Goal: Task Accomplishment & Management: Manage account settings

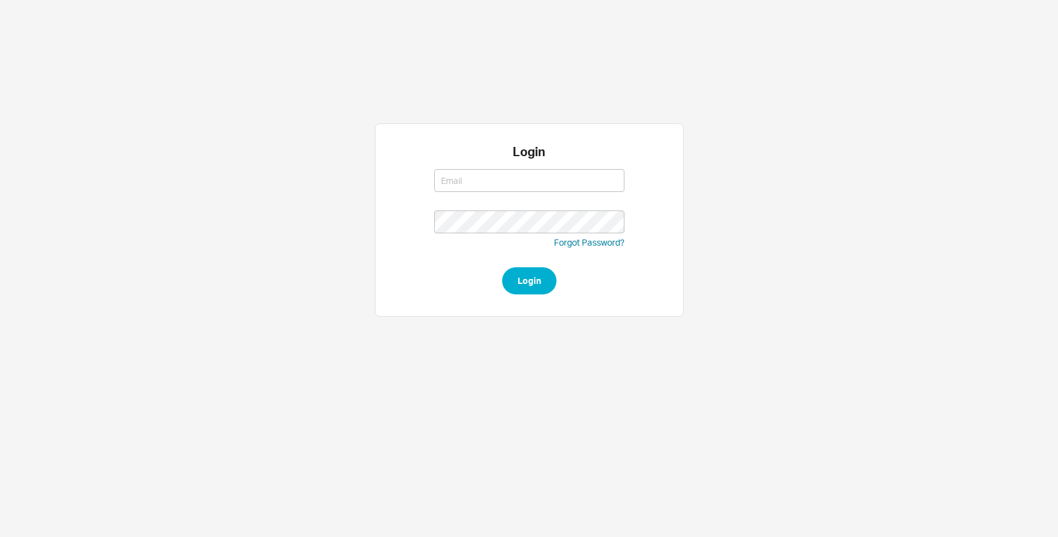
type input "[EMAIL_ADDRESS][DOMAIN_NAME]"
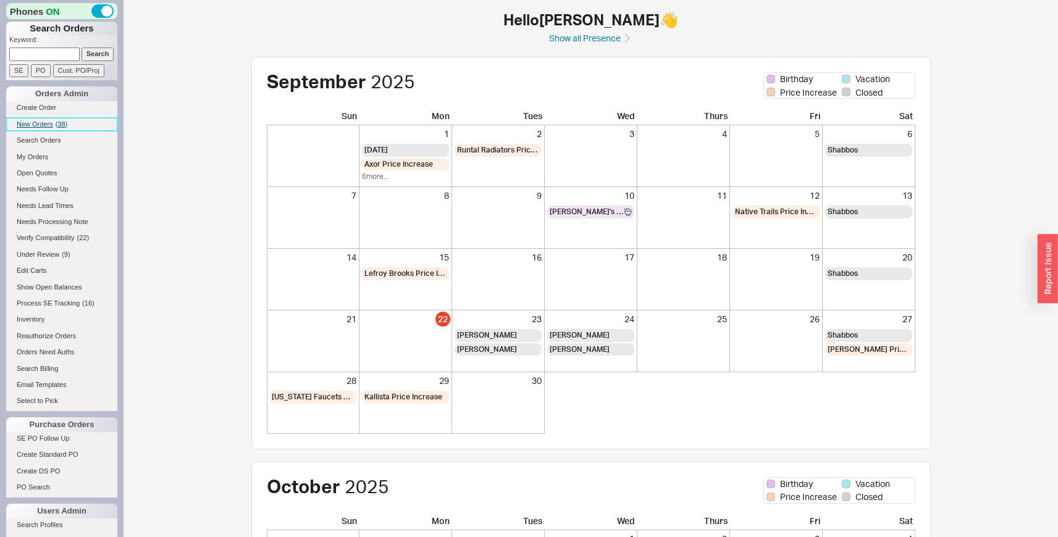
click at [57, 125] on span "( 38 )" at bounding box center [62, 123] width 12 height 7
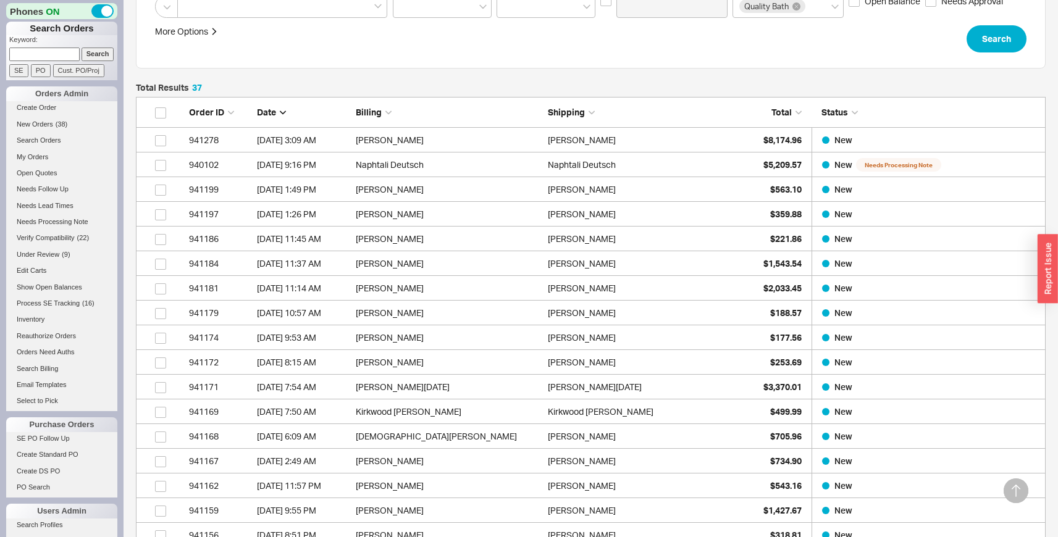
scroll to position [292, 0]
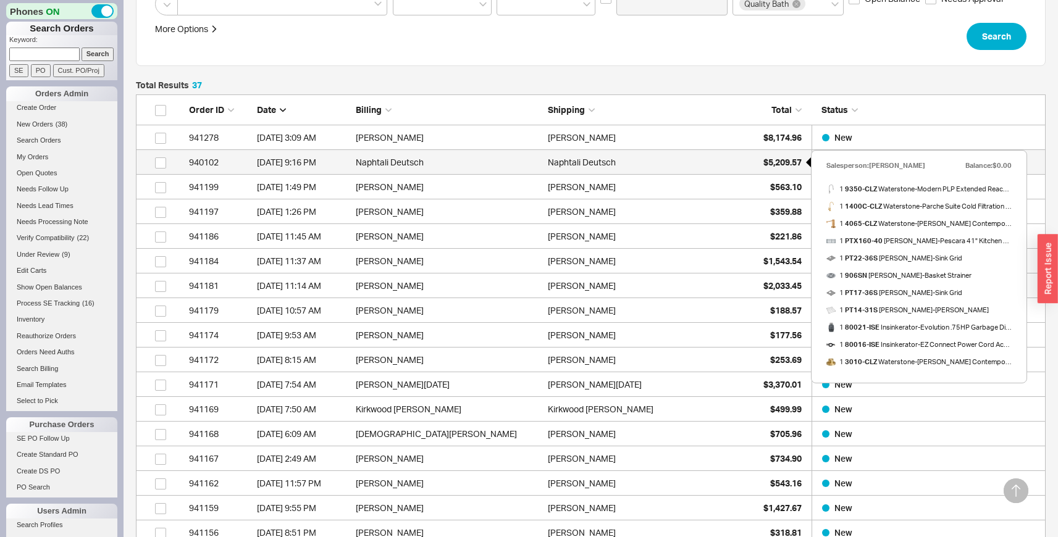
click at [794, 162] on span "$5,209.57" at bounding box center [782, 162] width 38 height 11
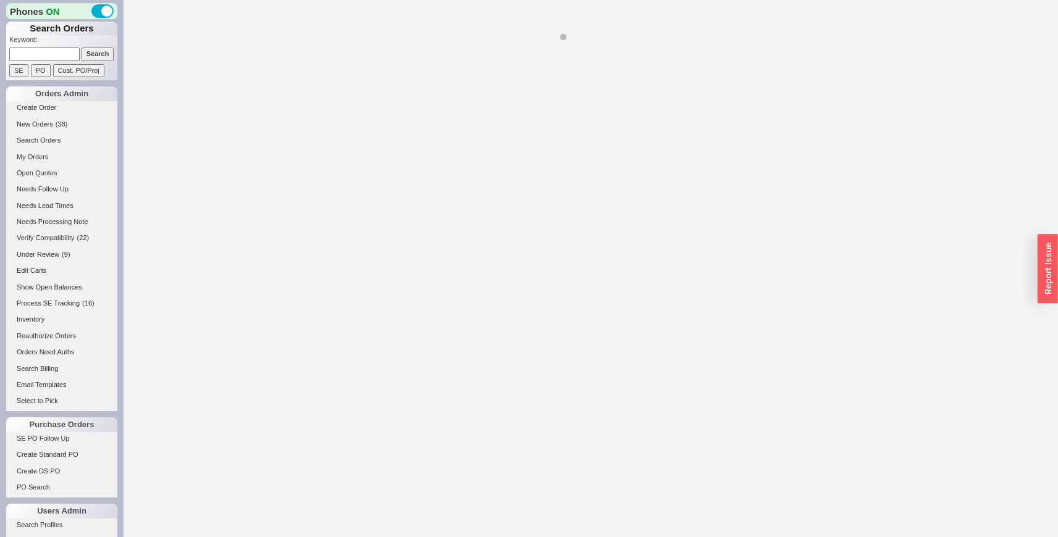
select select "LOW"
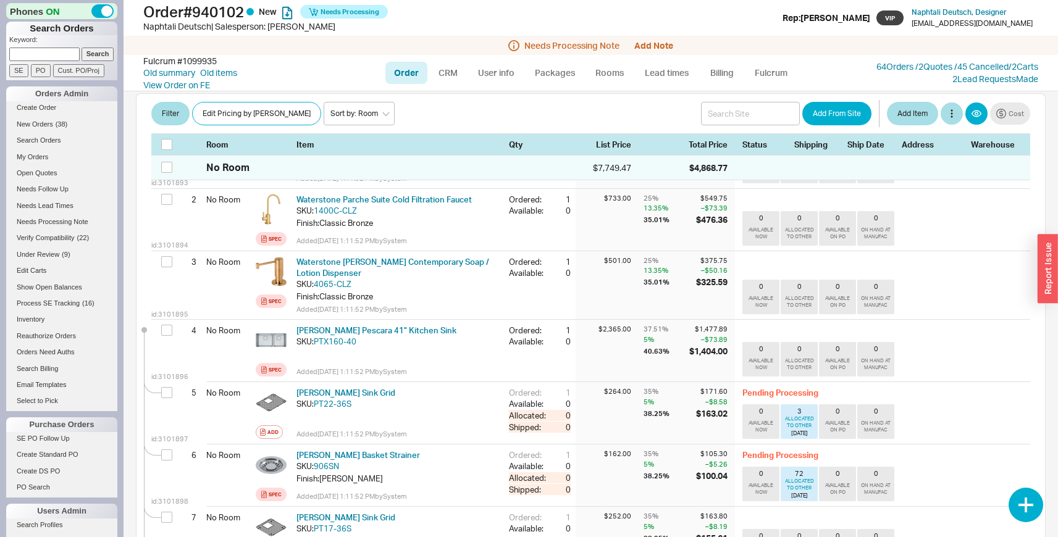
scroll to position [339, 0]
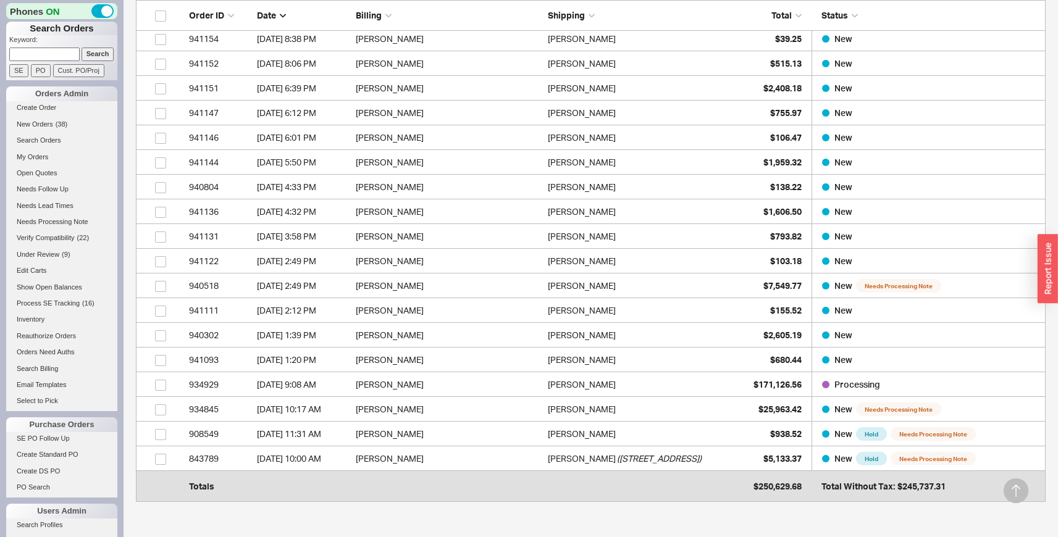
scroll to position [862, 0]
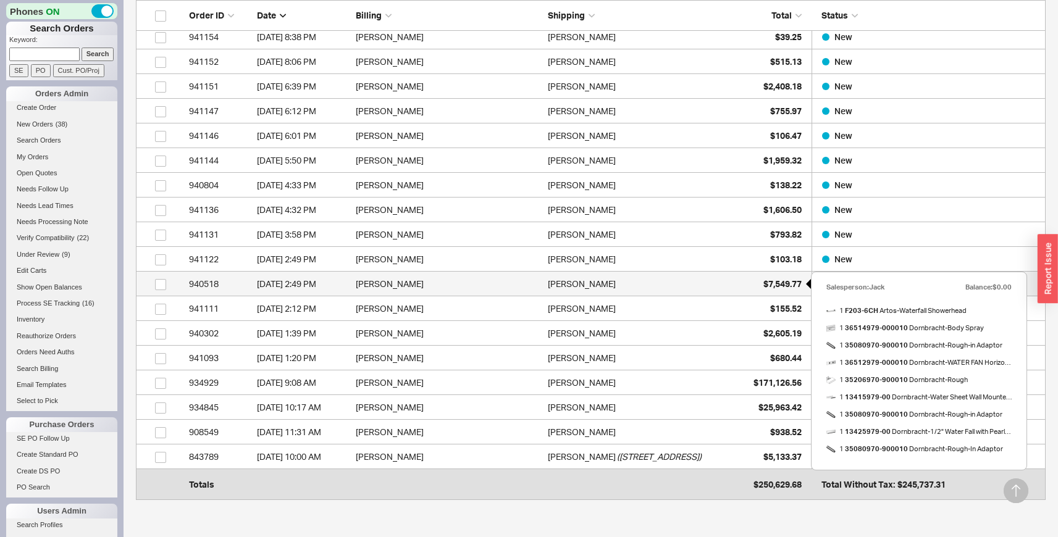
click at [759, 276] on div "$7,549.77" at bounding box center [771, 284] width 62 height 25
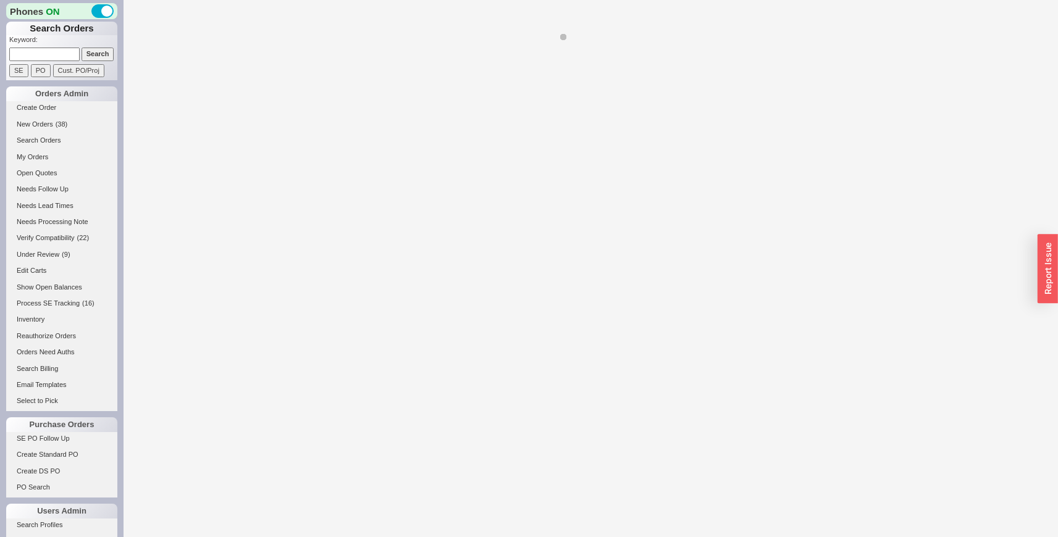
select select "LOW"
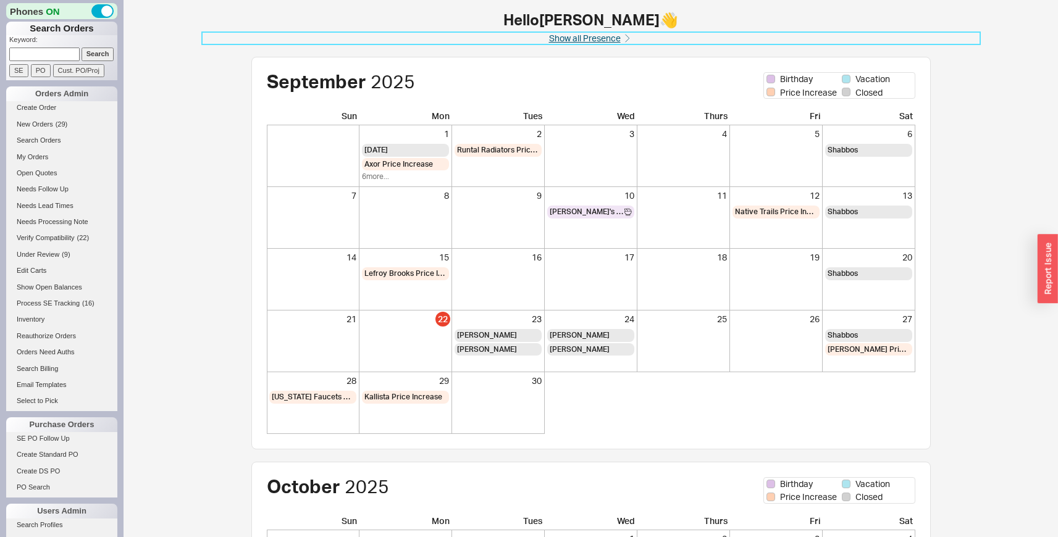
click at [612, 39] on link "Show all Presence" at bounding box center [591, 38] width 778 height 12
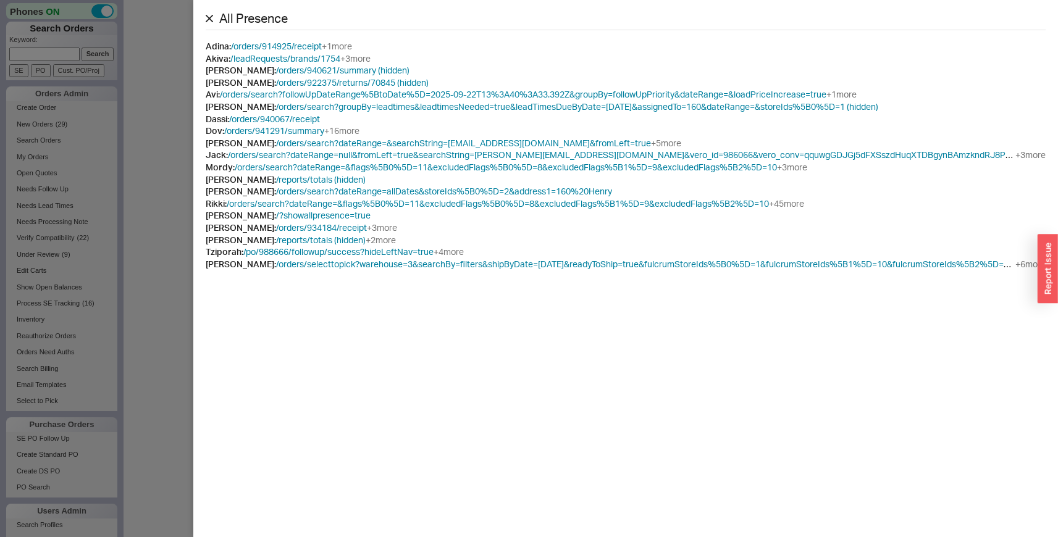
click at [210, 15] on icon at bounding box center [209, 18] width 7 height 7
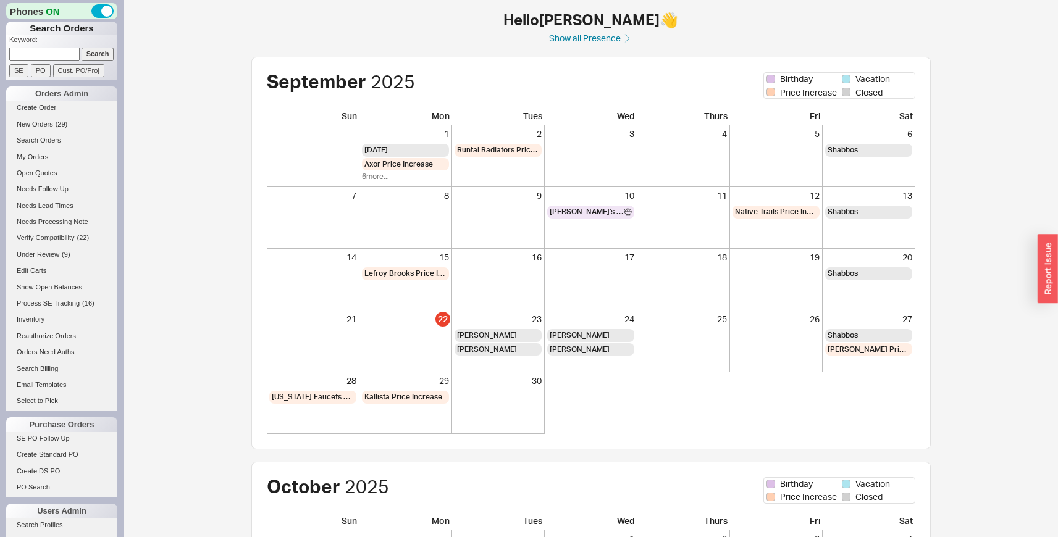
click at [216, 169] on div "September 2025 Birthday Vacation Price Increase Closed Sun Mon Tues Wed Thurs F…" at bounding box center [591, 456] width 778 height 798
click at [56, 127] on span "( 27 )" at bounding box center [62, 123] width 12 height 7
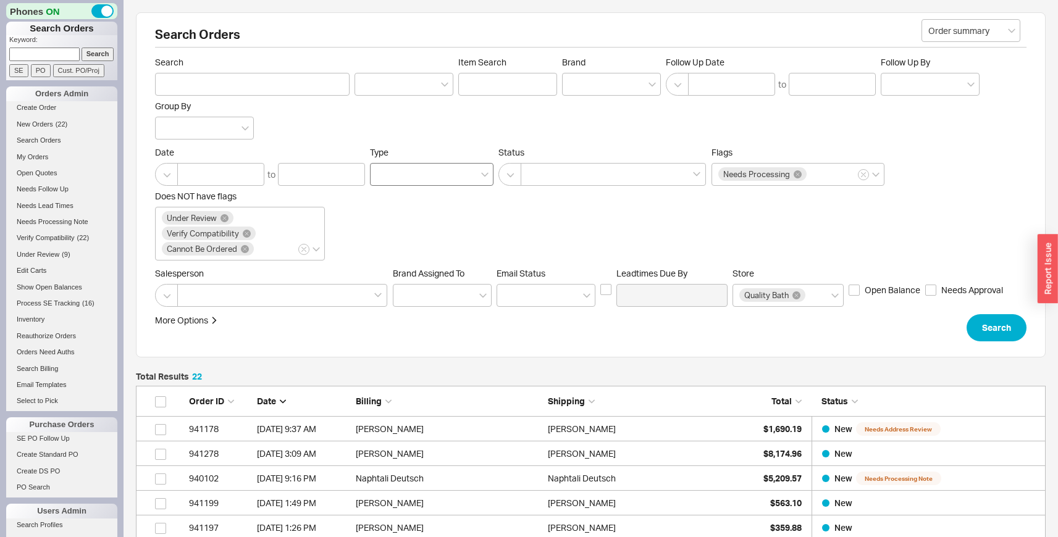
scroll to position [590, 901]
